Goal: Task Accomplishment & Management: Complete application form

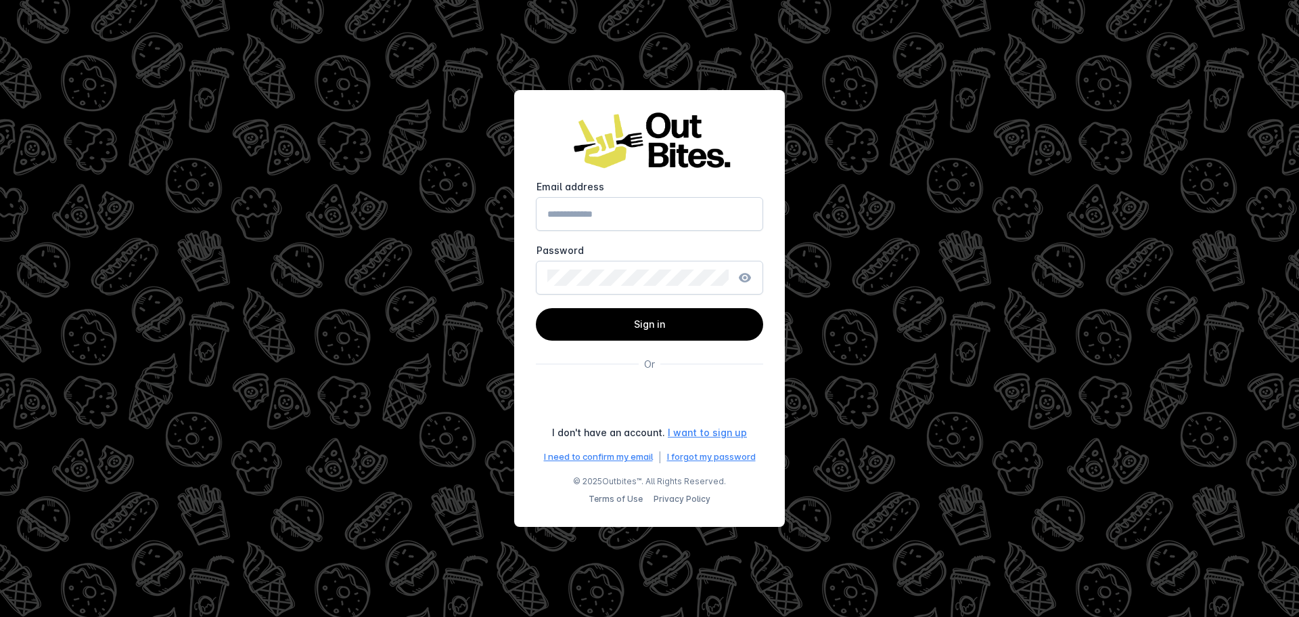
click at [692, 434] on link "I want to sign up" at bounding box center [707, 432] width 79 height 14
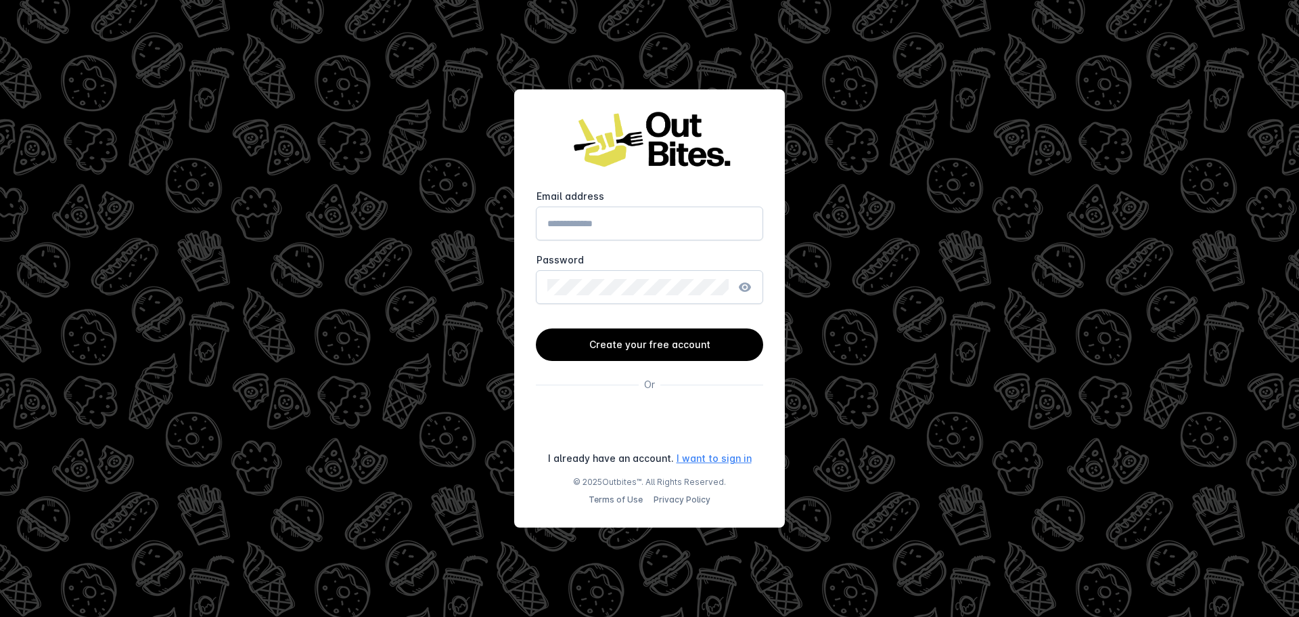
click at [659, 226] on input "Email address" at bounding box center [650, 223] width 204 height 16
click at [584, 221] on input "**********" at bounding box center [650, 223] width 204 height 16
type input "**********"
click at [645, 342] on span "Create your free account" at bounding box center [649, 344] width 121 height 12
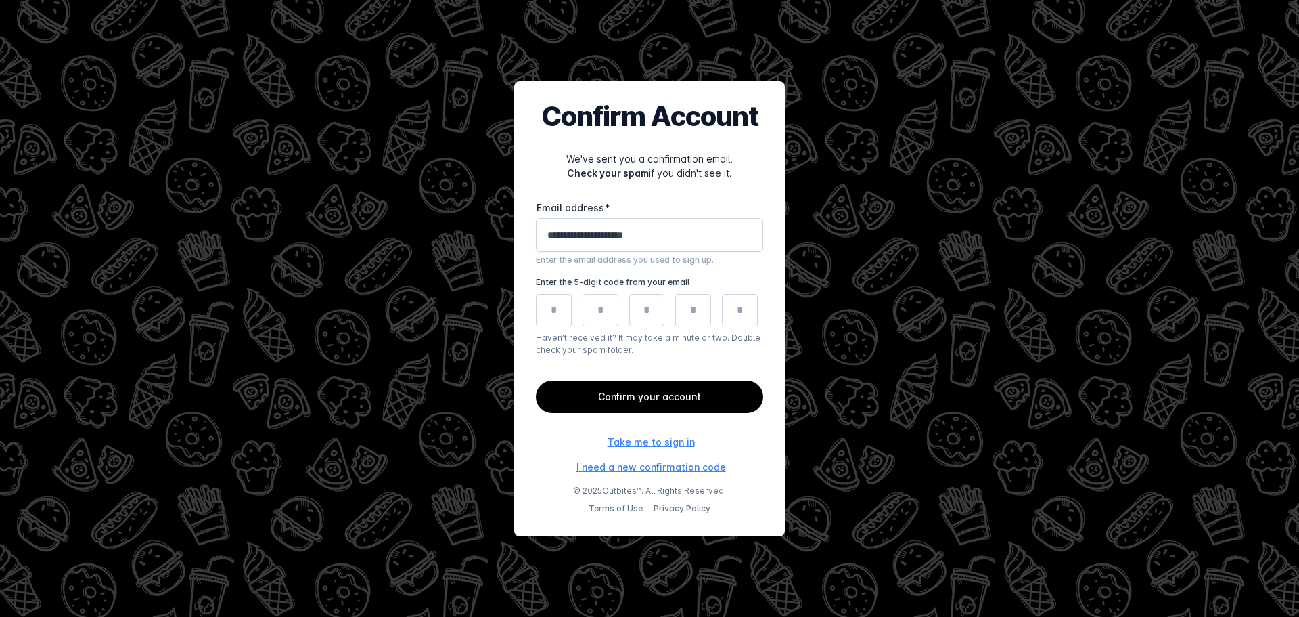
click at [544, 312] on input "tel" at bounding box center [554, 310] width 36 height 32
paste input "*"
type input "*"
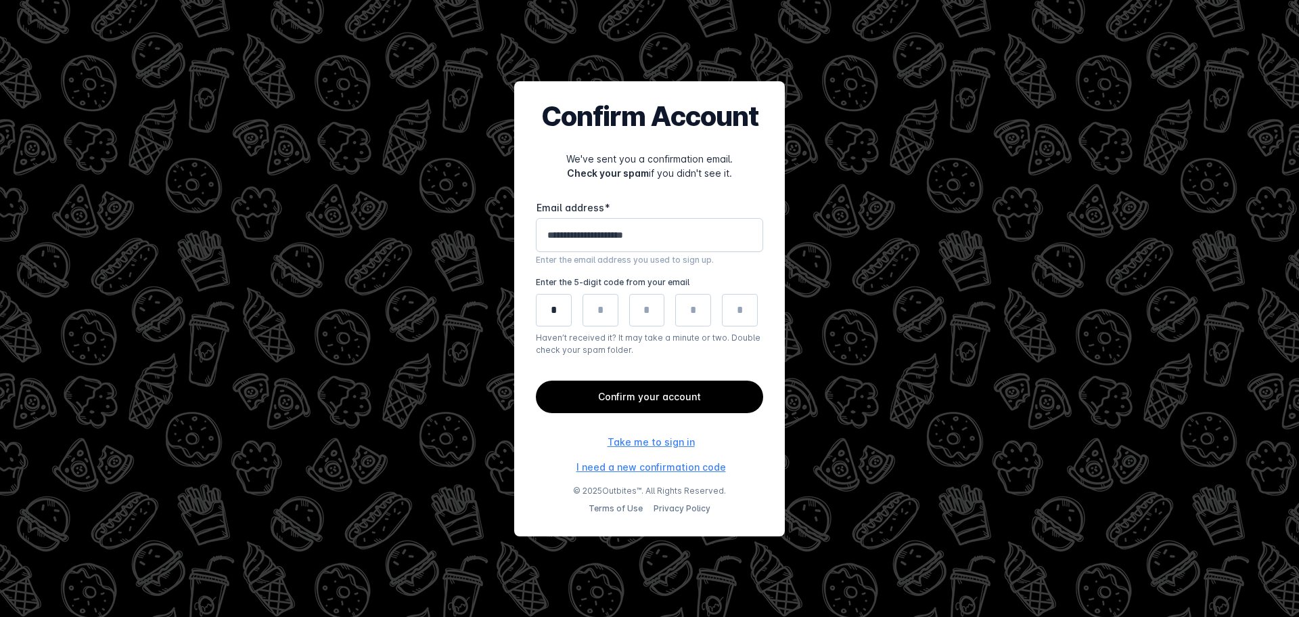
type input "*"
click at [633, 391] on span "Confirm your account" at bounding box center [649, 397] width 103 height 12
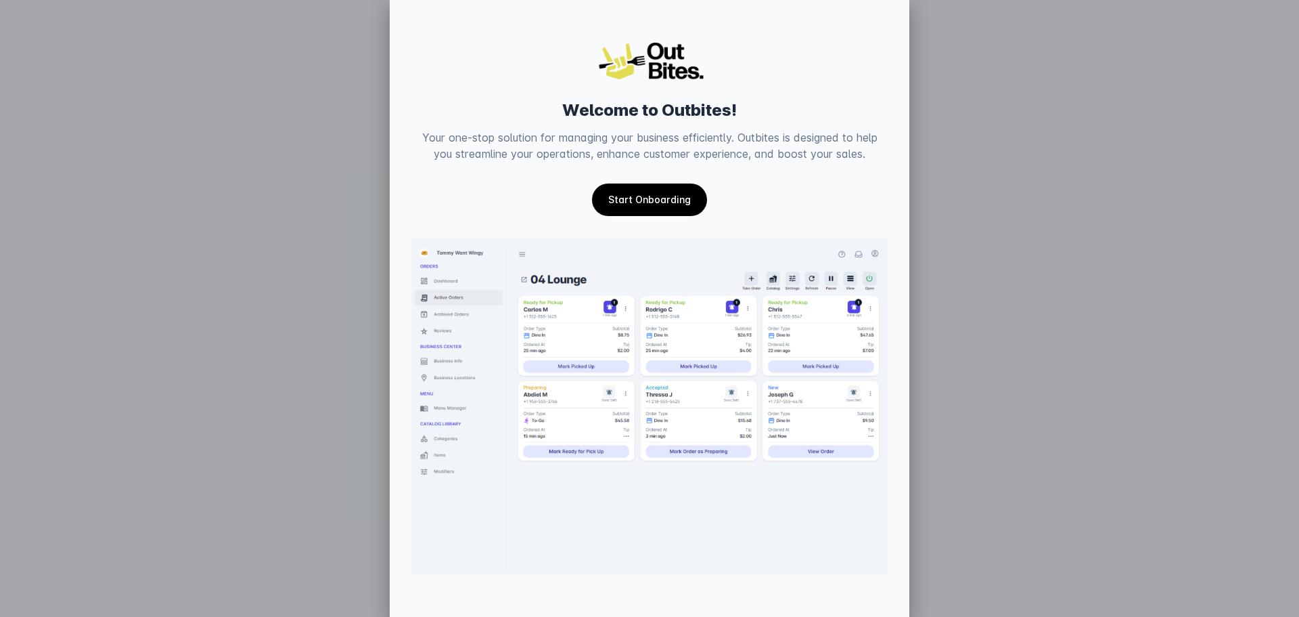
click at [656, 216] on link "Start Onboarding" at bounding box center [649, 199] width 115 height 32
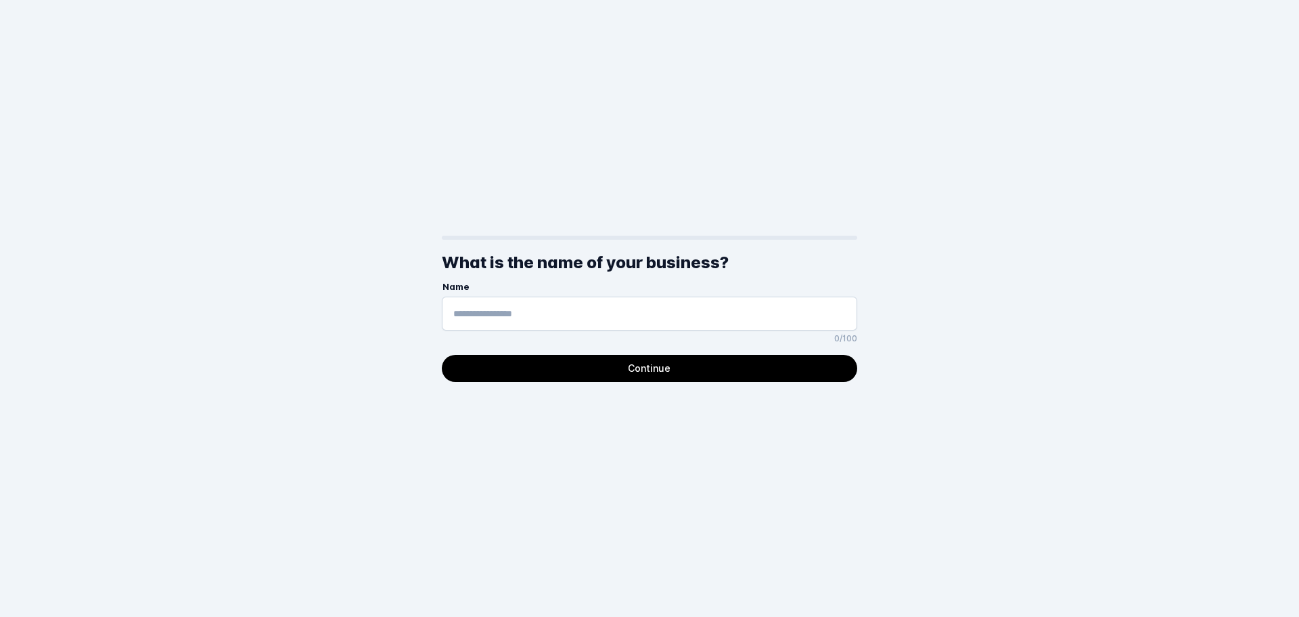
click at [514, 313] on input "Name" at bounding box center [649, 313] width 392 height 16
type input "**********"
click at [563, 372] on span "continue" at bounding box center [649, 368] width 415 height 32
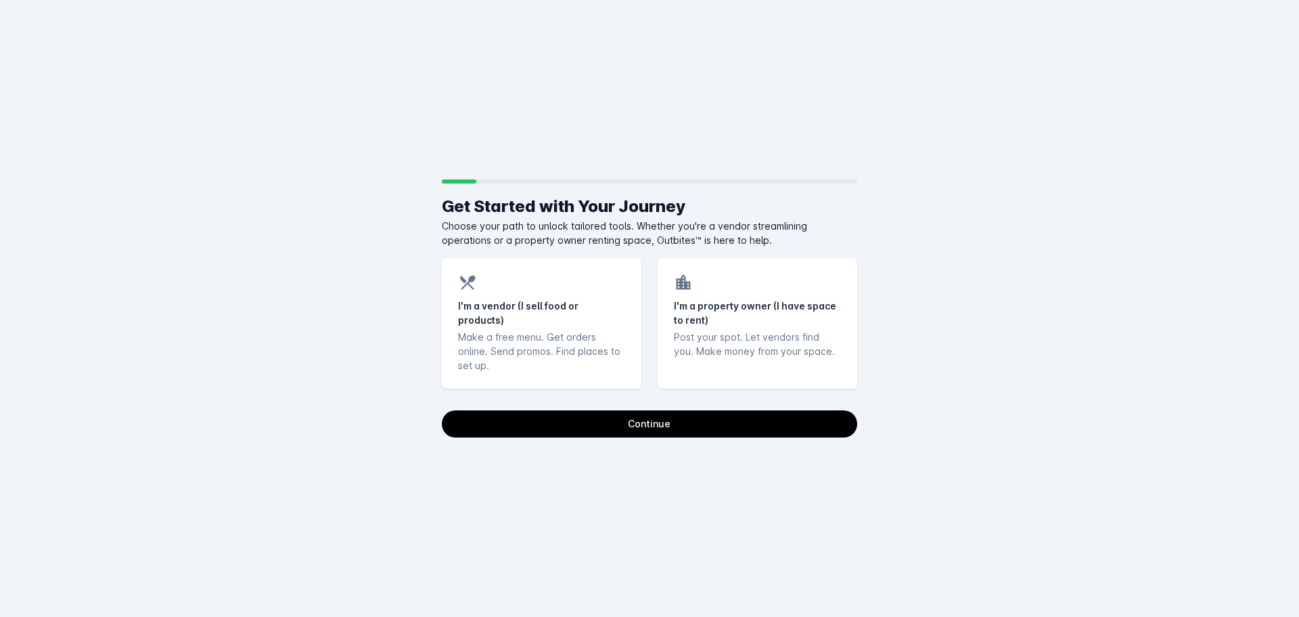
click at [573, 296] on div "I'm a vendor (I sell food or products) Make a free menu. Get orders online. Sen…" at bounding box center [542, 323] width 200 height 131
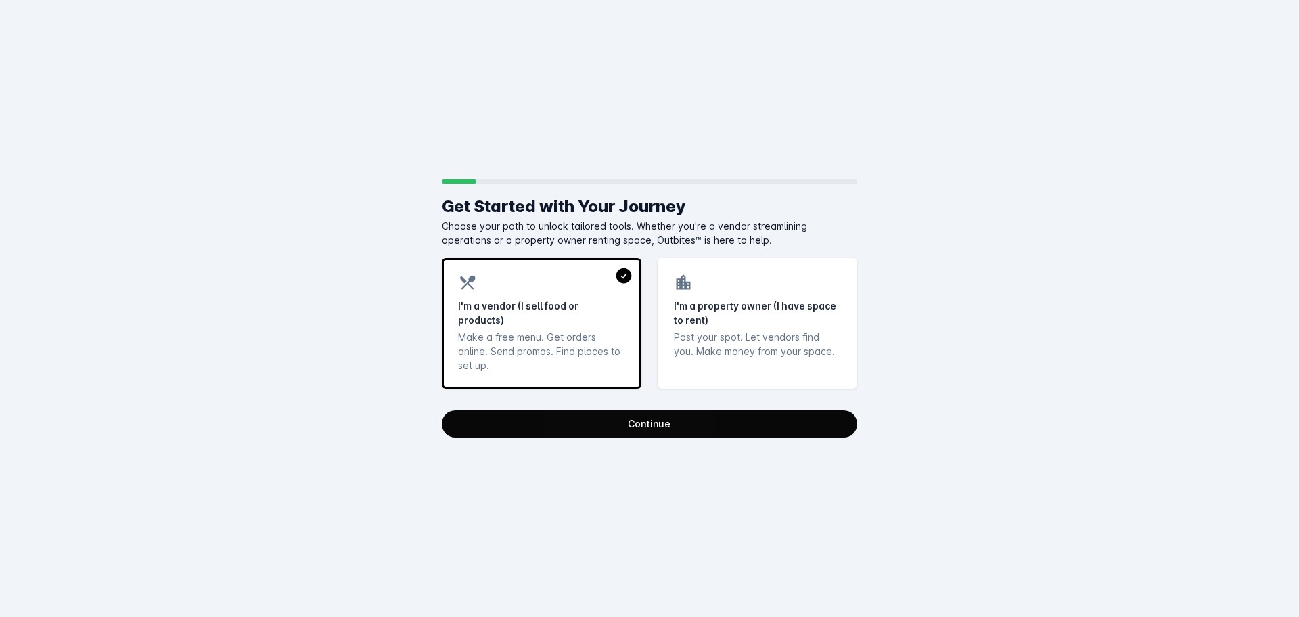
click at [615, 420] on span "continue" at bounding box center [649, 423] width 415 height 32
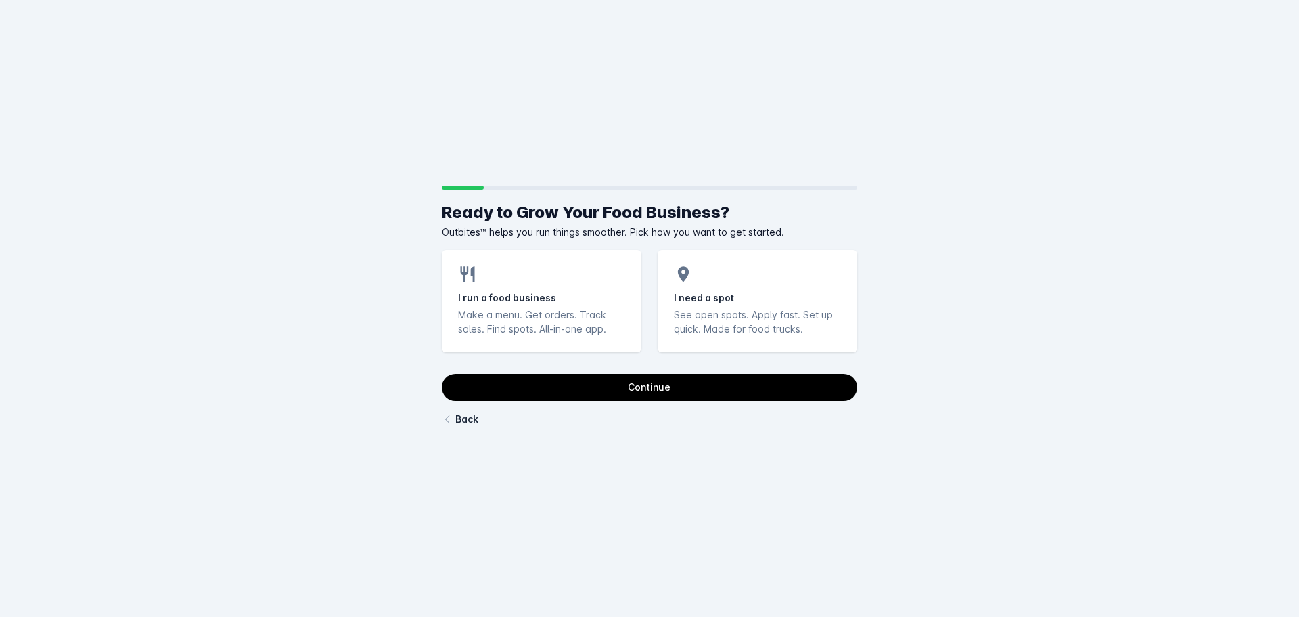
click at [474, 288] on mat-icon at bounding box center [467, 278] width 19 height 24
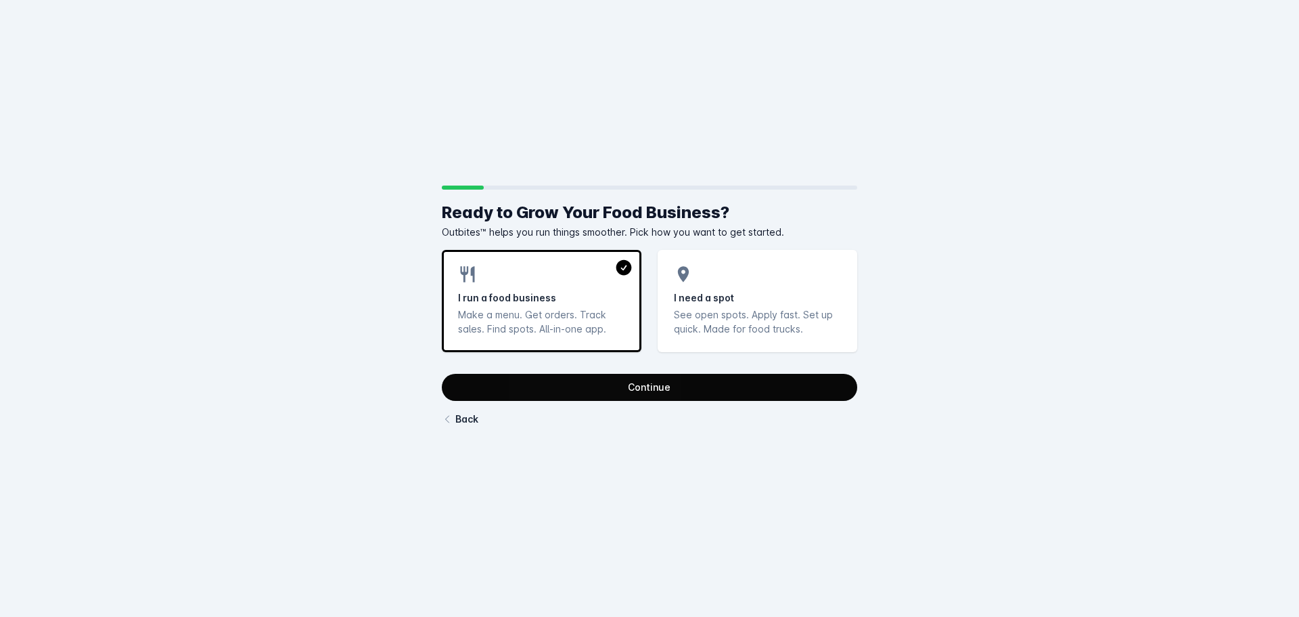
click at [597, 390] on span "continue" at bounding box center [649, 387] width 415 height 32
